Goal: Contribute content

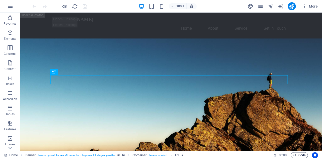
click at [298, 154] on span "Code" at bounding box center [299, 155] width 13 height 6
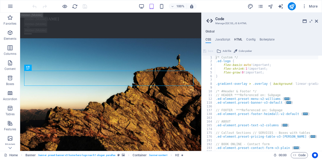
click at [234, 40] on h4 "HTML" at bounding box center [238, 41] width 8 height 6
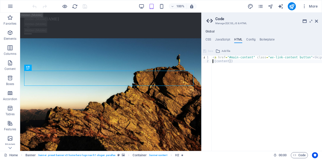
type textarea "<a href="#main-content" class="wv-link-content button">Skip to main content</a>"
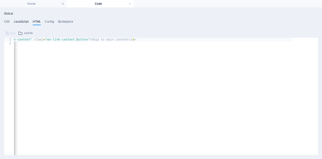
click at [23, 23] on h4 "JavaScript" at bounding box center [21, 23] width 15 height 6
type textarea "/* JS for preset "Menu V2" */"
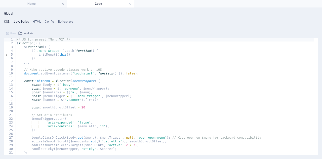
drag, startPoint x: 12, startPoint y: 20, endPoint x: 9, endPoint y: 20, distance: 2.5
click at [0, 0] on ul "CSS JavaScript HTML Config Boilerplate" at bounding box center [0, 0] width 0 height 0
click at [9, 20] on h4 "CSS" at bounding box center [7, 23] width 6 height 6
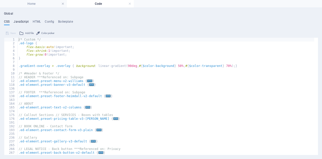
click at [19, 20] on h4 "JavaScript" at bounding box center [21, 23] width 15 height 6
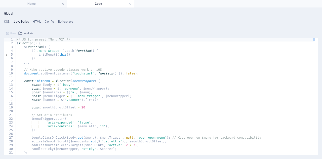
drag, startPoint x: 318, startPoint y: 40, endPoint x: 315, endPoint y: 41, distance: 2.7
click at [0, 0] on div "Global CSS JavaScript HTML Config Boilerplate /* Custom */ 1 2 3 4 5 6 7 8 9 10…" at bounding box center [0, 0] width 0 height 0
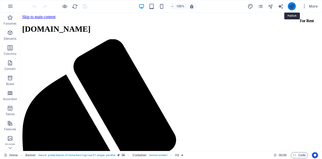
click at [291, 6] on icon "publish" at bounding box center [292, 7] width 6 height 6
